Goal: Information Seeking & Learning: Learn about a topic

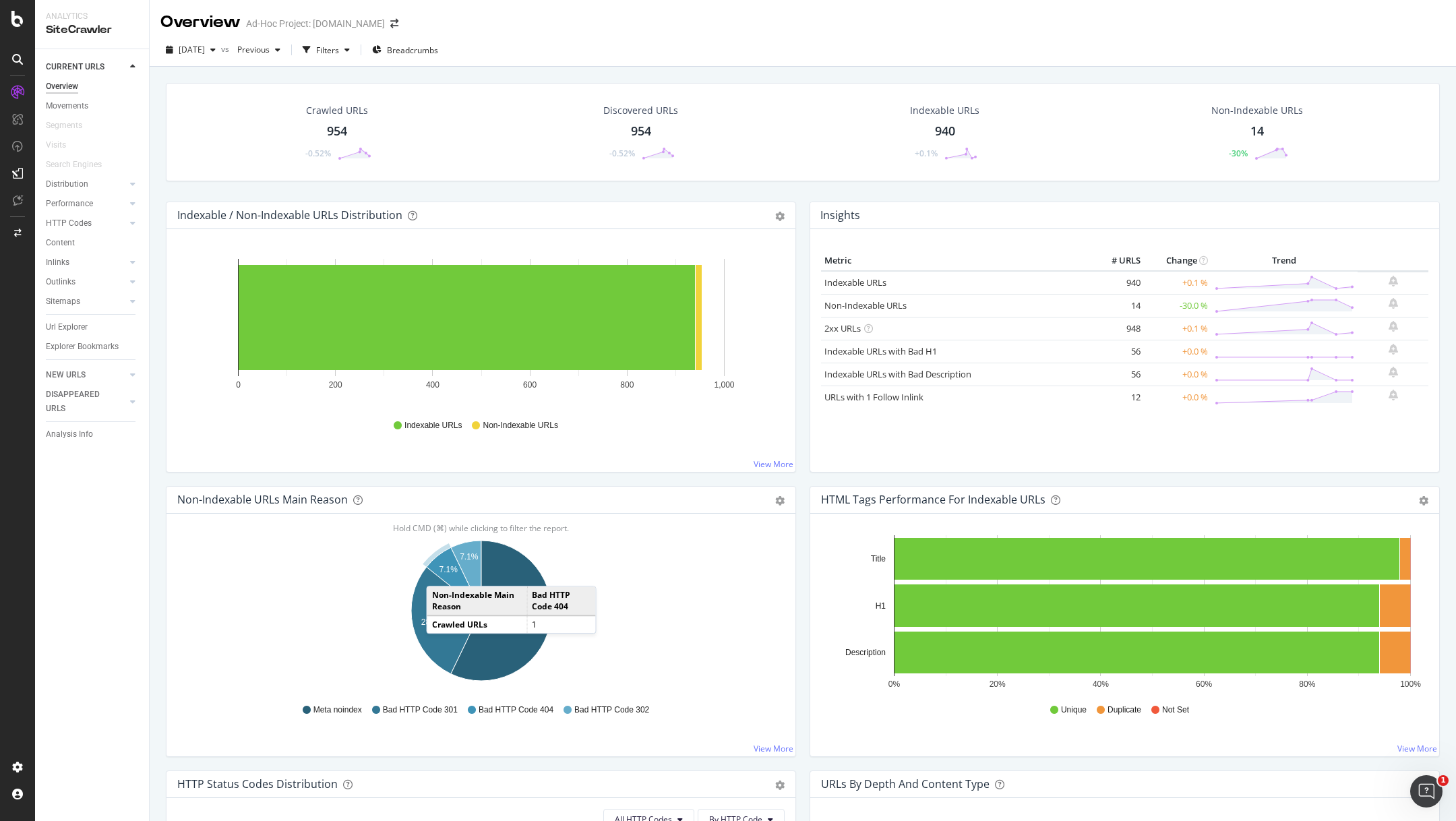
click at [440, 571] on text "7.1%" at bounding box center [448, 569] width 19 height 9
click at [432, 612] on icon "A chart." at bounding box center [446, 620] width 70 height 107
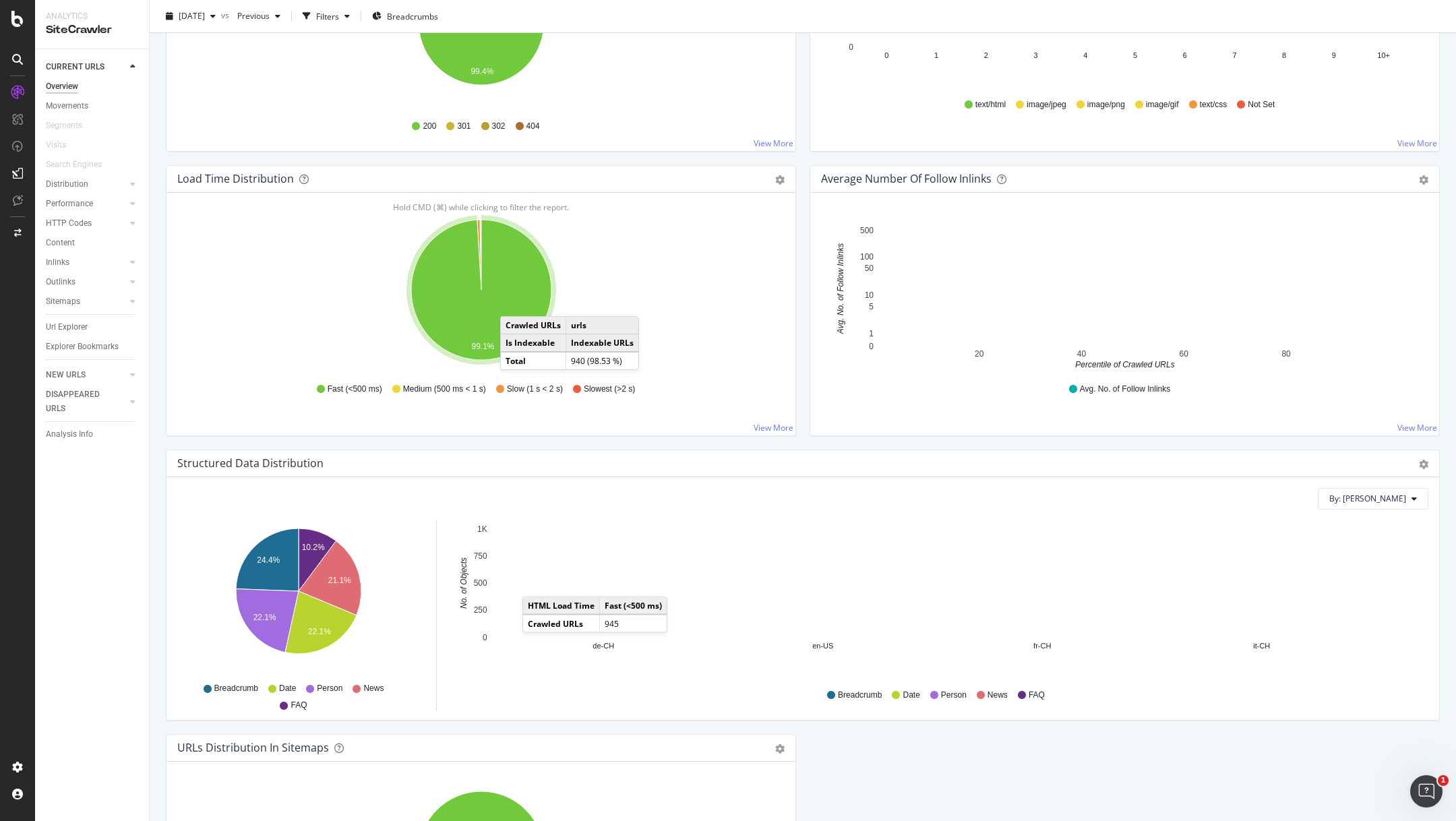
scroll to position [1131, 0]
